Goal: Task Accomplishment & Management: Manage account settings

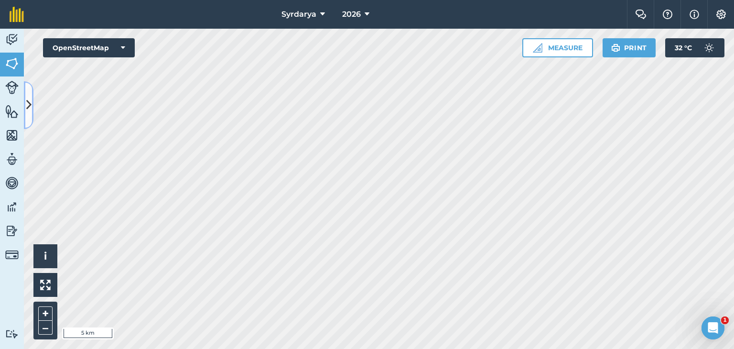
click at [27, 101] on icon at bounding box center [28, 105] width 5 height 17
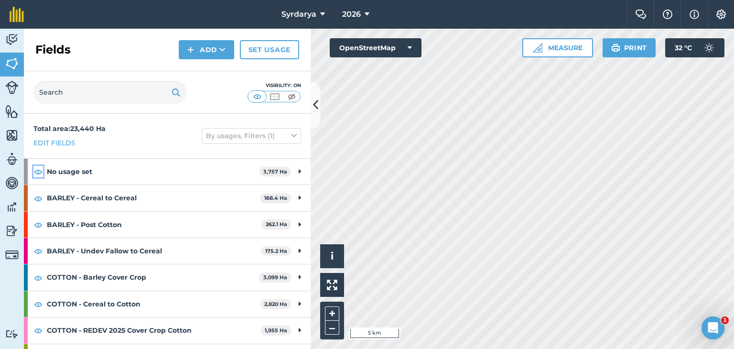
drag, startPoint x: 36, startPoint y: 171, endPoint x: 35, endPoint y: 183, distance: 12.0
click at [36, 171] on img at bounding box center [38, 171] width 9 height 11
click at [34, 198] on img at bounding box center [38, 198] width 9 height 11
click at [38, 223] on img at bounding box center [38, 224] width 9 height 11
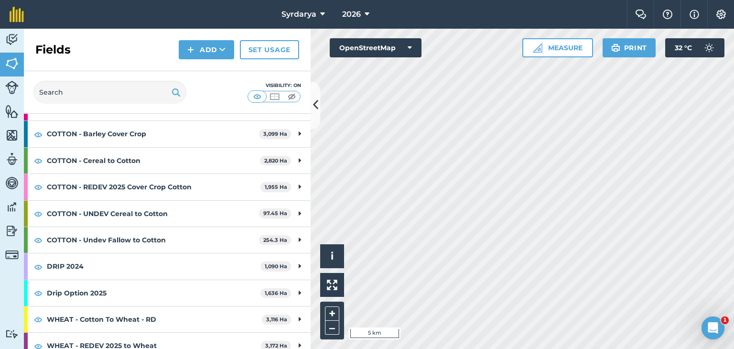
scroll to position [48, 0]
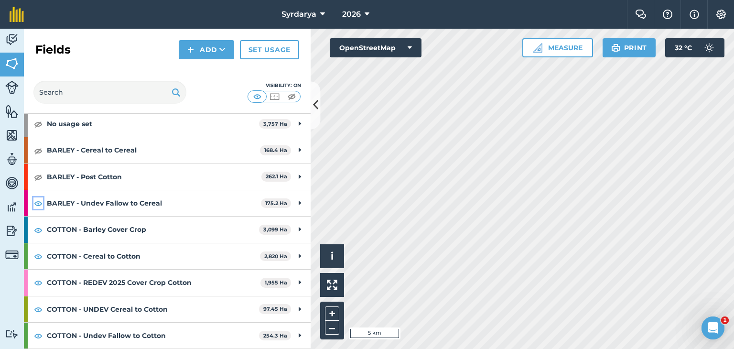
click at [36, 203] on img at bounding box center [38, 202] width 9 height 11
click at [40, 230] on img at bounding box center [38, 229] width 9 height 11
click at [40, 255] on img at bounding box center [38, 255] width 9 height 11
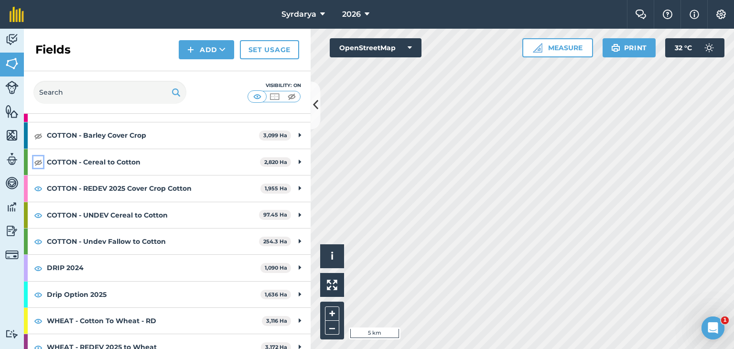
scroll to position [143, 0]
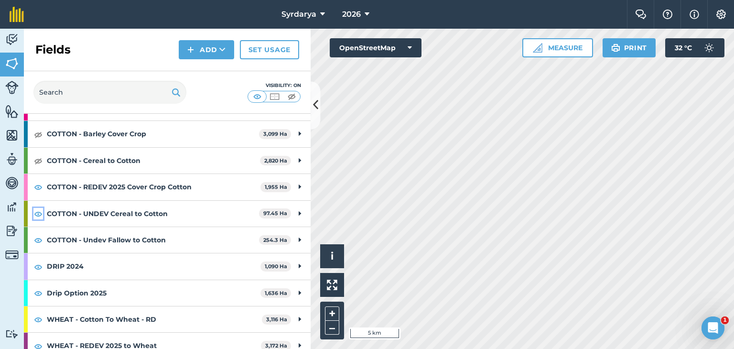
click at [38, 213] on img at bounding box center [38, 213] width 9 height 11
click at [37, 236] on img at bounding box center [38, 239] width 9 height 11
click at [38, 264] on img at bounding box center [38, 266] width 9 height 11
click at [37, 294] on img at bounding box center [38, 292] width 9 height 11
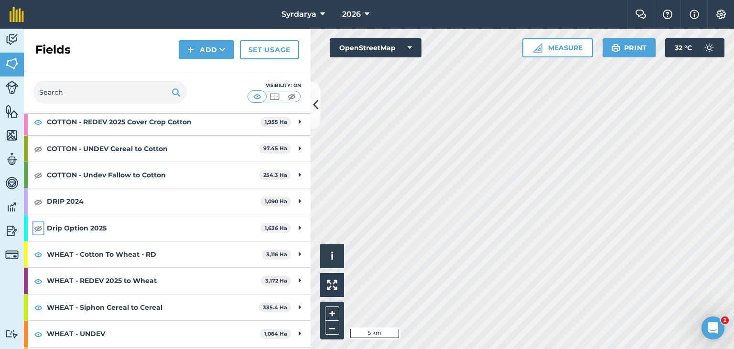
scroll to position [258, 0]
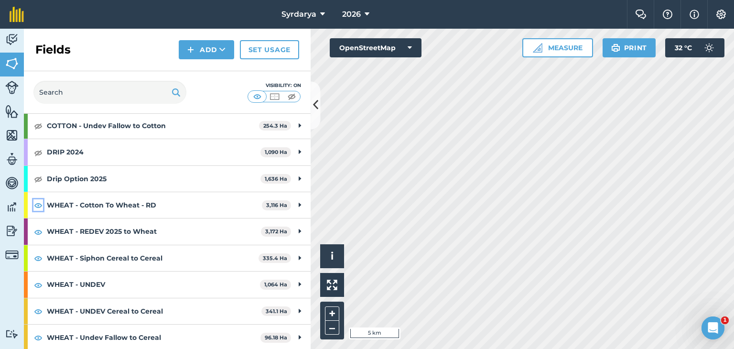
click at [38, 203] on img at bounding box center [38, 204] width 9 height 11
click at [39, 254] on img at bounding box center [38, 257] width 9 height 11
click at [38, 283] on img at bounding box center [38, 284] width 9 height 11
click at [38, 308] on img at bounding box center [38, 310] width 9 height 11
click at [41, 333] on img at bounding box center [38, 337] width 9 height 11
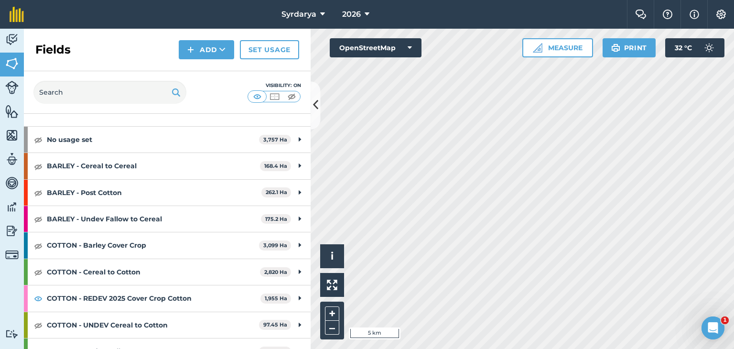
scroll to position [19, 0]
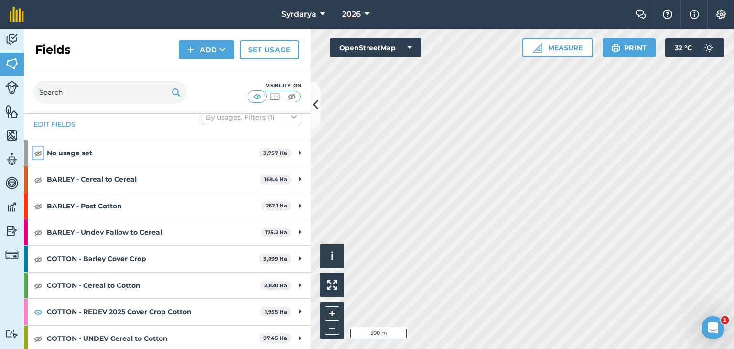
click at [38, 153] on img at bounding box center [38, 152] width 9 height 11
click at [39, 153] on img at bounding box center [38, 152] width 9 height 11
click at [38, 175] on img at bounding box center [38, 179] width 9 height 11
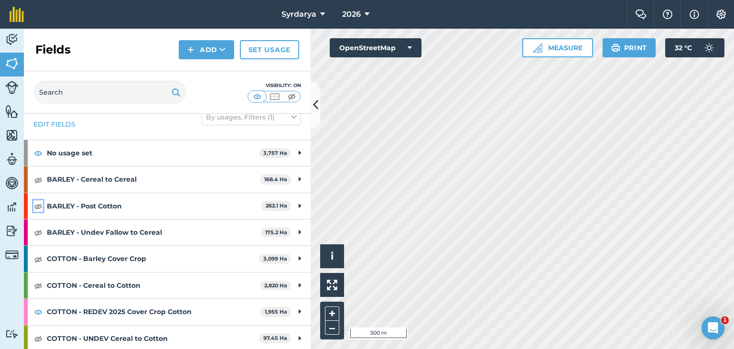
click at [39, 205] on img at bounding box center [38, 205] width 9 height 11
click at [38, 228] on img at bounding box center [38, 231] width 9 height 11
click at [39, 230] on img at bounding box center [38, 231] width 9 height 11
click at [40, 260] on img at bounding box center [38, 258] width 9 height 11
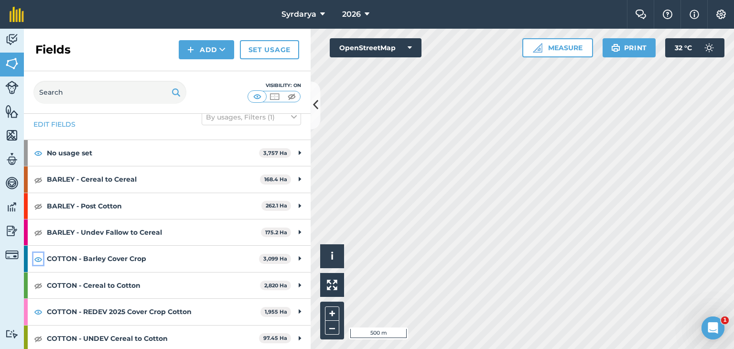
click at [38, 259] on img at bounding box center [38, 258] width 9 height 11
click at [36, 285] on img at bounding box center [38, 285] width 9 height 11
click at [38, 285] on img at bounding box center [38, 285] width 9 height 11
click at [34, 313] on img at bounding box center [38, 311] width 9 height 11
click at [38, 312] on img at bounding box center [38, 311] width 9 height 11
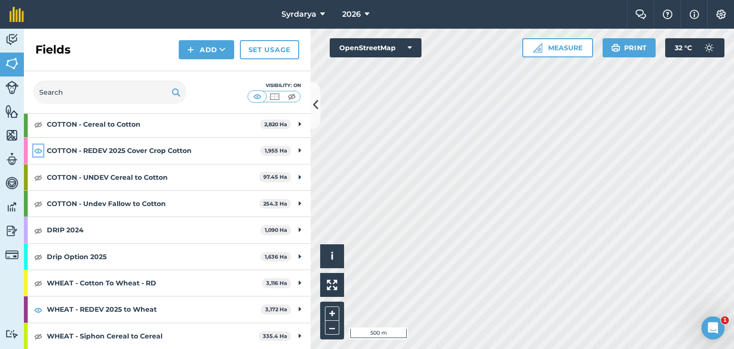
scroll to position [210, 0]
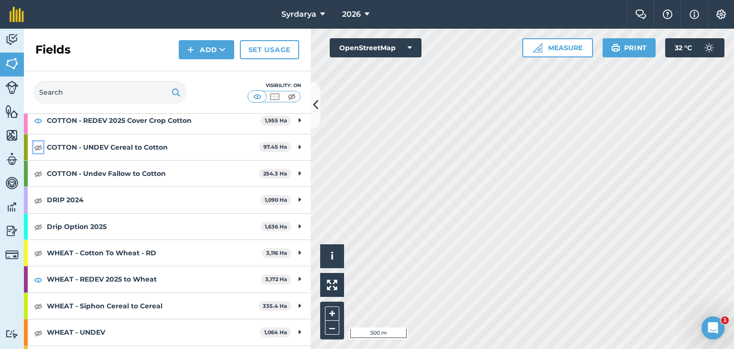
click at [35, 144] on img at bounding box center [38, 146] width 9 height 11
click at [38, 145] on img at bounding box center [38, 146] width 9 height 11
click at [36, 171] on img at bounding box center [38, 173] width 9 height 11
click at [37, 172] on img at bounding box center [38, 173] width 9 height 11
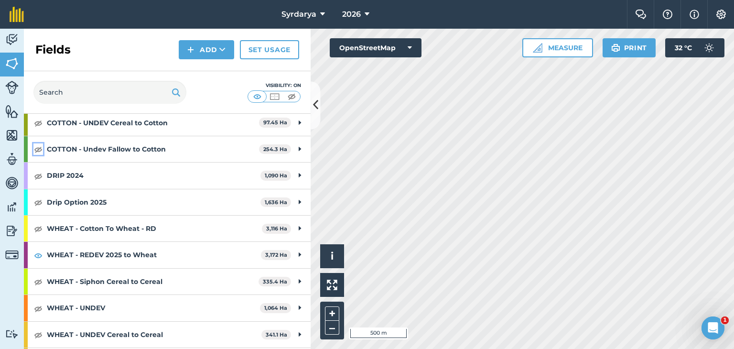
scroll to position [258, 0]
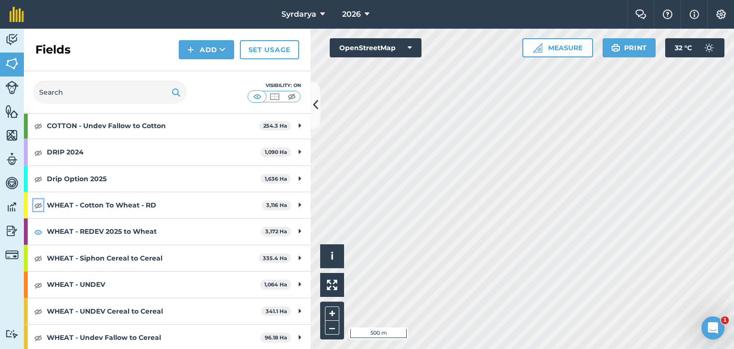
click at [36, 202] on img at bounding box center [38, 204] width 9 height 11
click at [38, 254] on img at bounding box center [38, 257] width 9 height 11
click at [38, 255] on img at bounding box center [38, 257] width 9 height 11
click at [38, 283] on img at bounding box center [38, 284] width 9 height 11
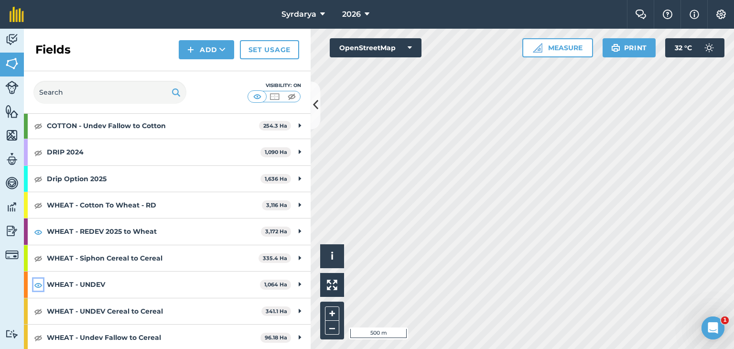
click at [38, 283] on img at bounding box center [38, 284] width 9 height 11
click at [38, 308] on img at bounding box center [38, 310] width 9 height 11
click at [38, 334] on img at bounding box center [38, 337] width 9 height 11
click at [38, 310] on img at bounding box center [38, 310] width 9 height 11
click at [39, 335] on img at bounding box center [38, 337] width 9 height 11
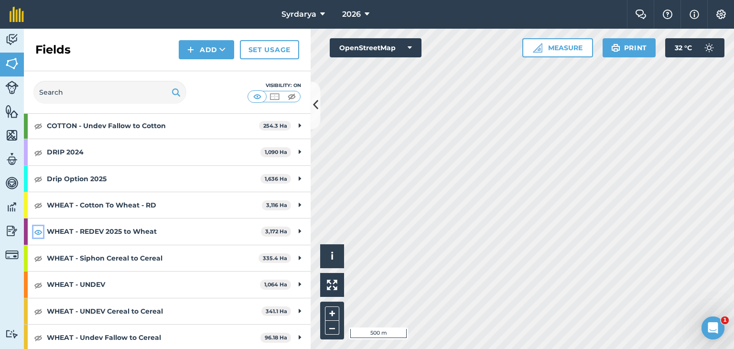
click at [36, 229] on img at bounding box center [38, 231] width 9 height 11
click at [40, 203] on img at bounding box center [38, 204] width 9 height 11
click at [38, 175] on img at bounding box center [38, 178] width 9 height 11
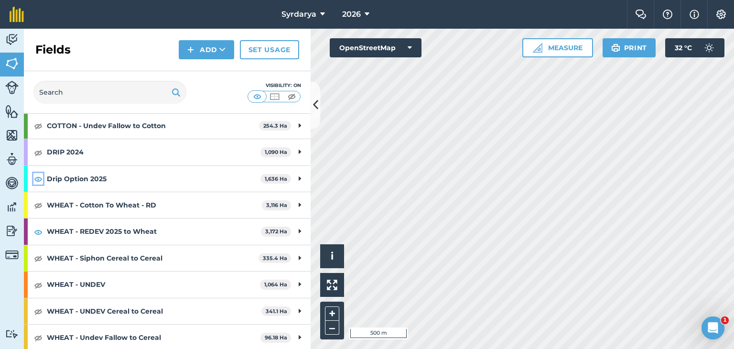
click at [38, 175] on img at bounding box center [38, 178] width 9 height 11
click at [37, 153] on img at bounding box center [38, 152] width 9 height 11
click at [37, 151] on img at bounding box center [38, 152] width 9 height 11
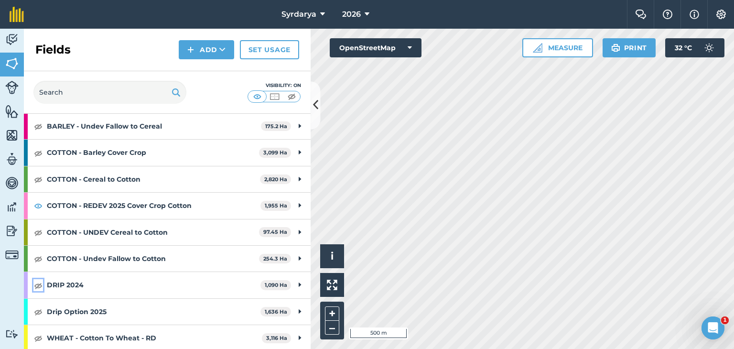
scroll to position [114, 0]
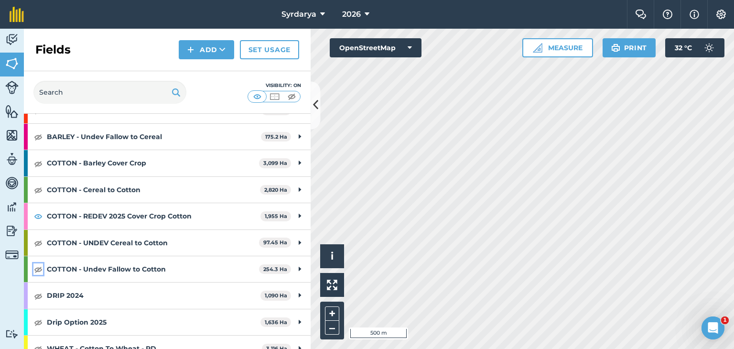
click at [37, 269] on img at bounding box center [38, 268] width 9 height 11
click at [39, 270] on img at bounding box center [38, 268] width 9 height 11
click at [39, 238] on img at bounding box center [38, 242] width 9 height 11
click at [38, 240] on img at bounding box center [38, 242] width 9 height 11
click at [39, 213] on img at bounding box center [38, 215] width 9 height 11
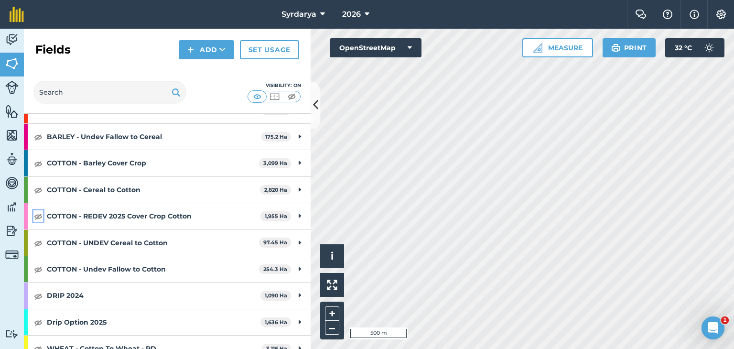
click at [39, 213] on img at bounding box center [38, 215] width 9 height 11
click at [36, 190] on img at bounding box center [38, 189] width 9 height 11
click at [270, 49] on link "Set usage" at bounding box center [269, 49] width 59 height 19
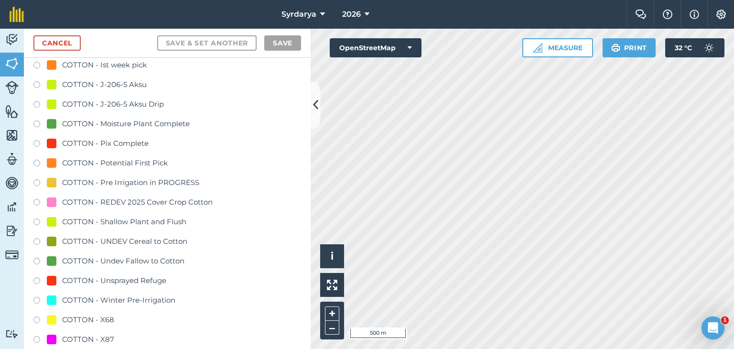
scroll to position [764, 0]
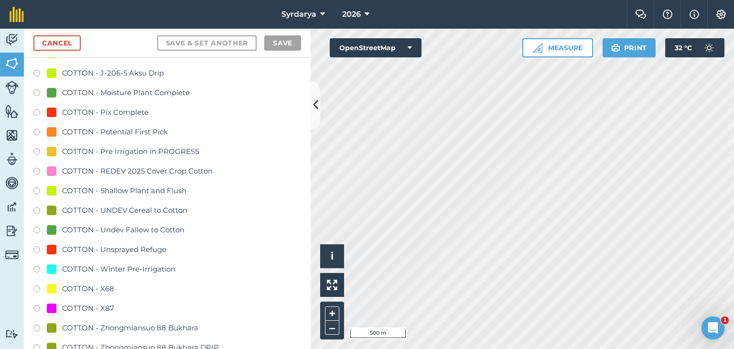
click at [35, 169] on label at bounding box center [39, 173] width 13 height 10
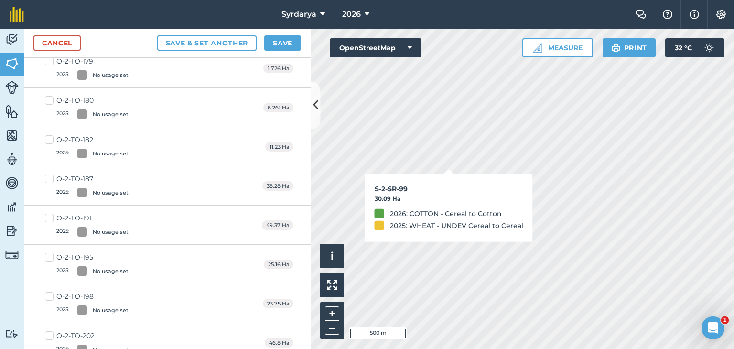
checkbox input "true"
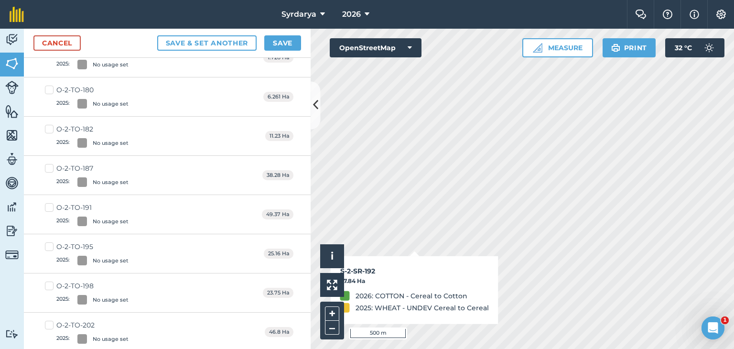
scroll to position [753, 0]
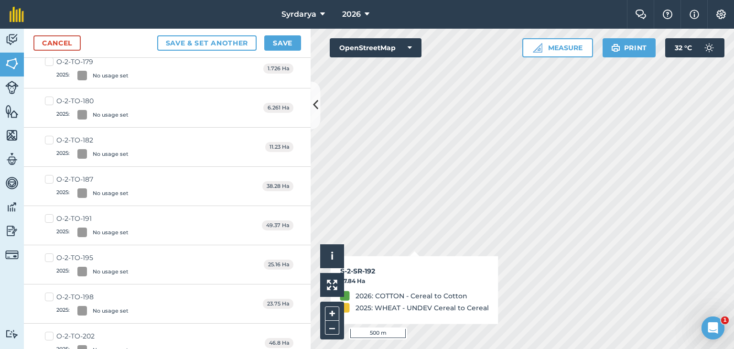
checkbox input "true"
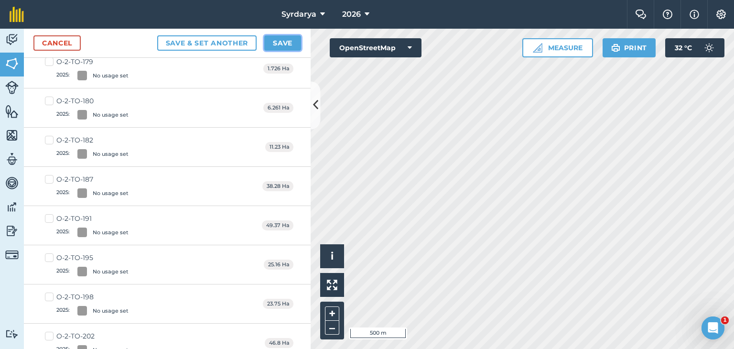
click at [279, 41] on button "Save" at bounding box center [282, 42] width 37 height 15
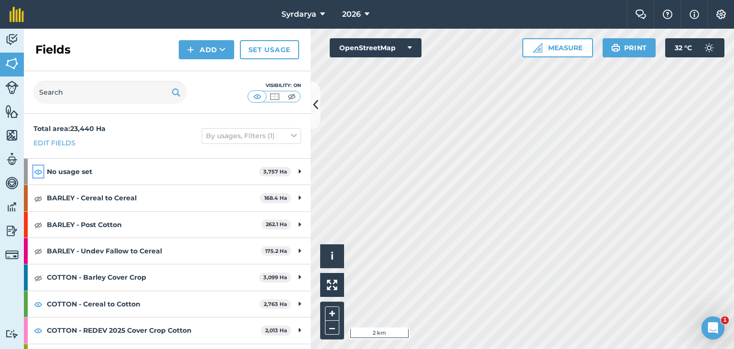
click at [38, 171] on img at bounding box center [38, 171] width 9 height 11
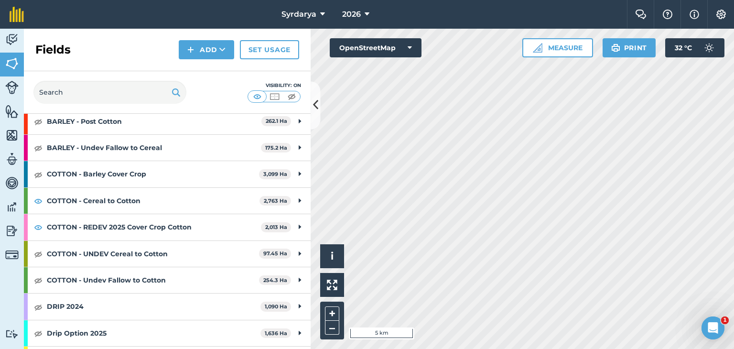
scroll to position [143, 0]
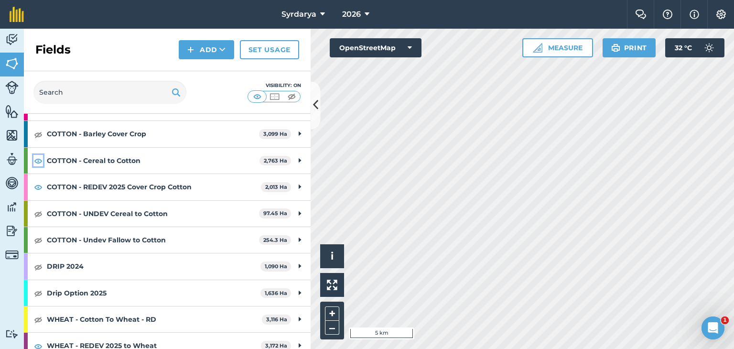
click at [38, 159] on img at bounding box center [38, 160] width 9 height 11
click at [595, 348] on html "Syrdarya 2026 Farm Chat Help Info Settings Syrdarya - 2026 Reproduced with the …" at bounding box center [367, 174] width 734 height 349
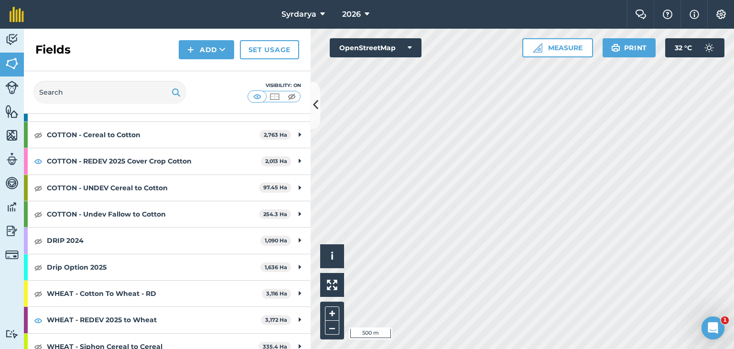
scroll to position [191, 0]
